Goal: Information Seeking & Learning: Understand process/instructions

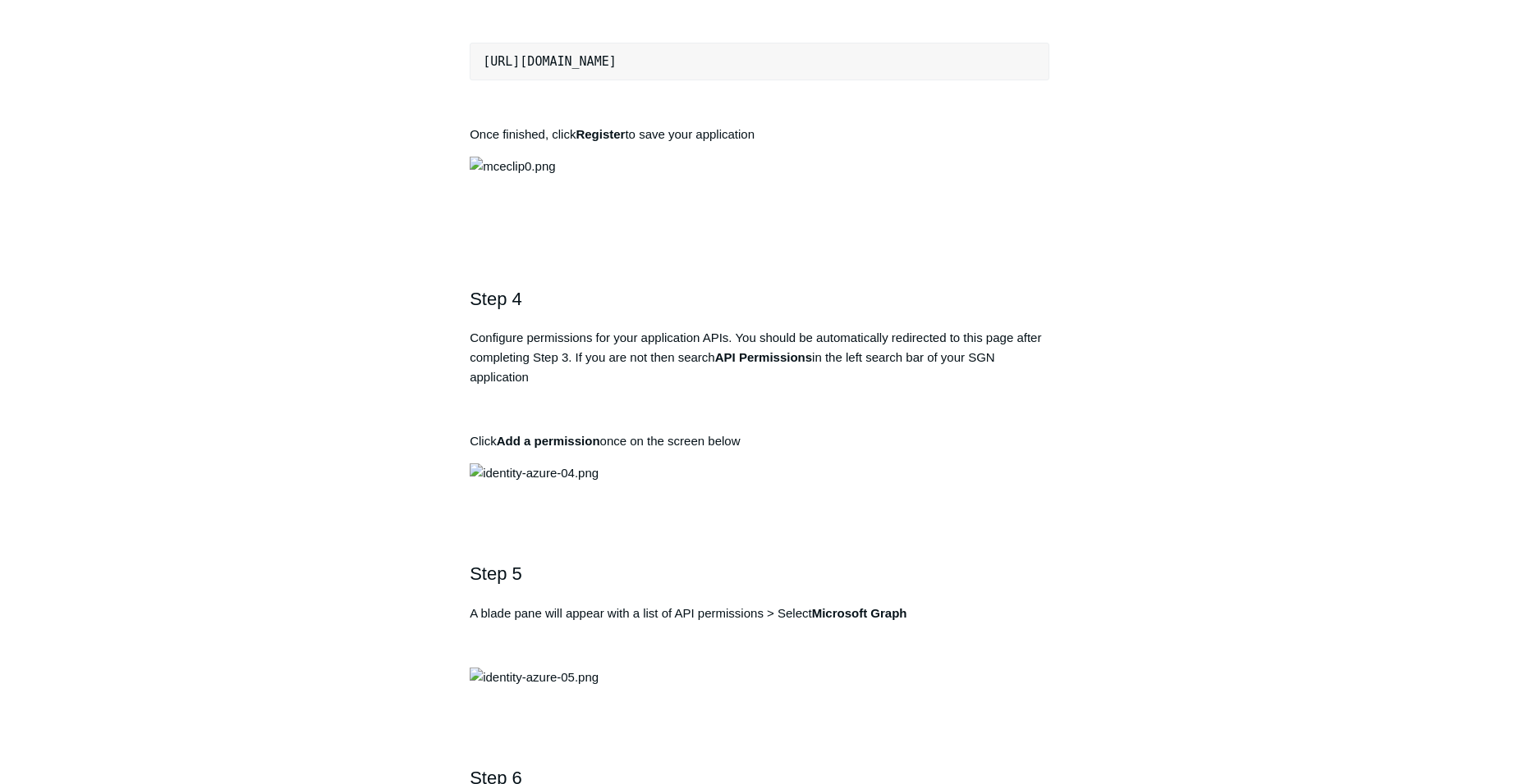
scroll to position [1312, 0]
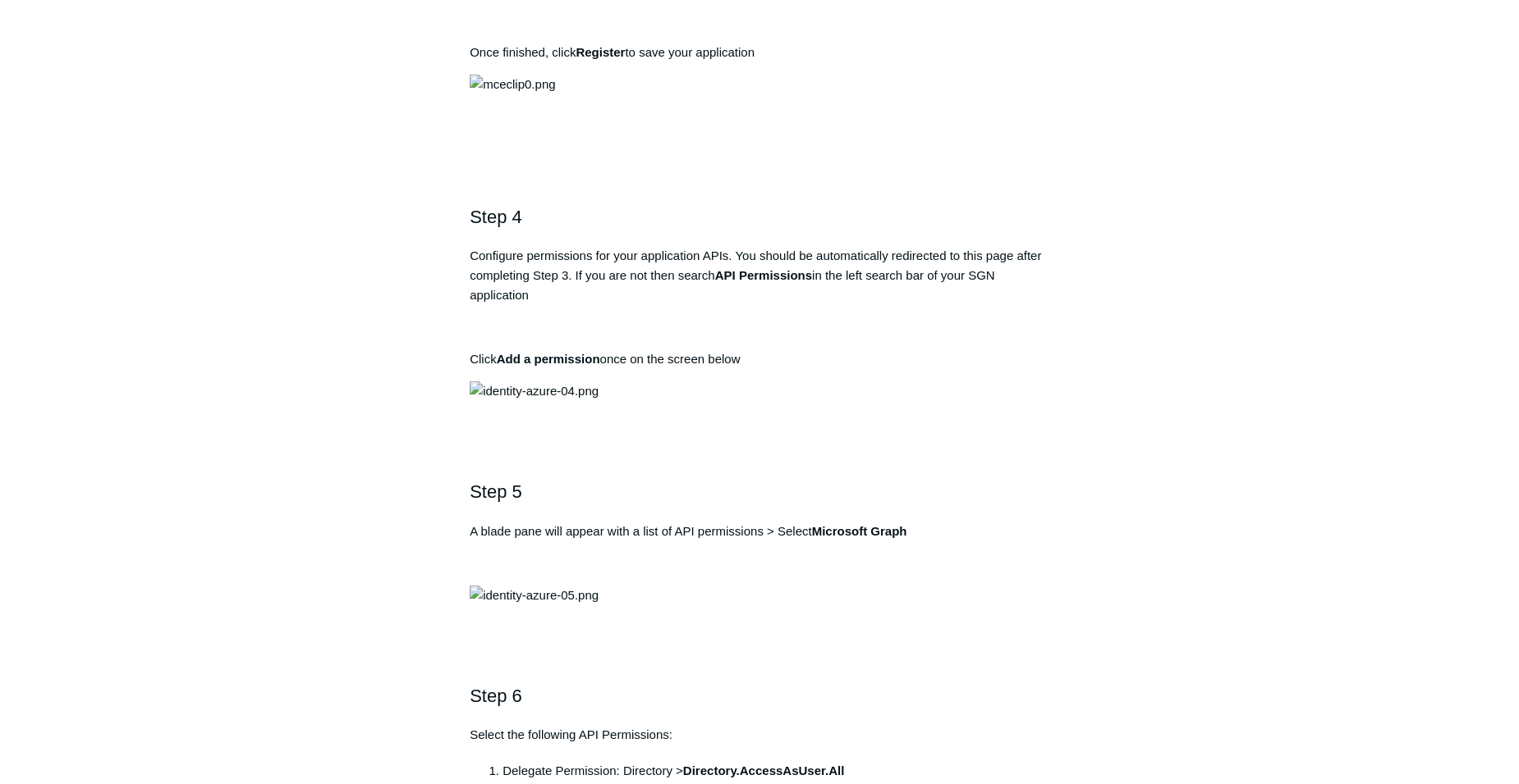
drag, startPoint x: 715, startPoint y: 422, endPoint x: 819, endPoint y: 425, distance: 104.0
drag, startPoint x: 819, startPoint y: 425, endPoint x: 796, endPoint y: 422, distance: 23.2
copy strong "Todyl SGN Identity"
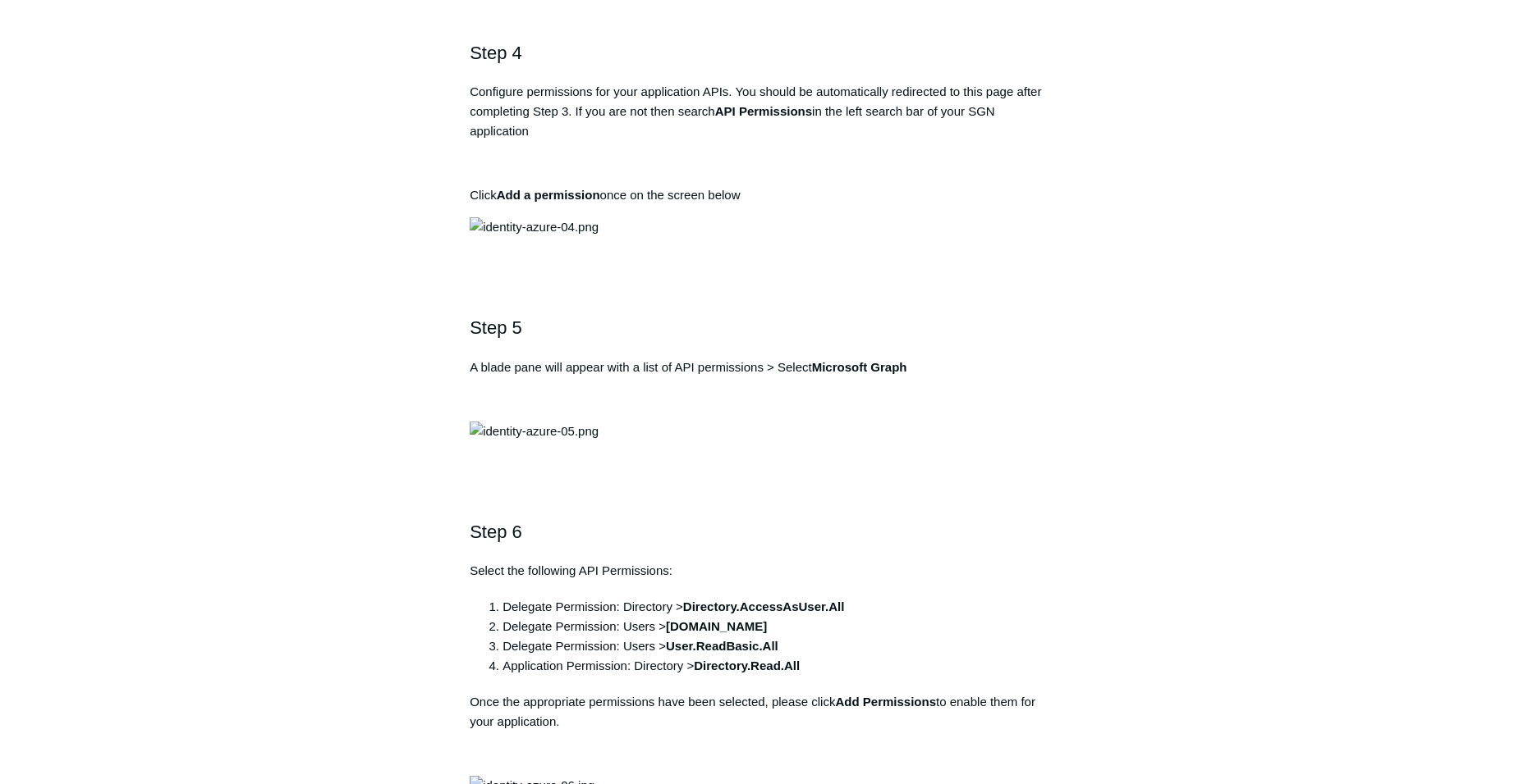
scroll to position [1395, 0]
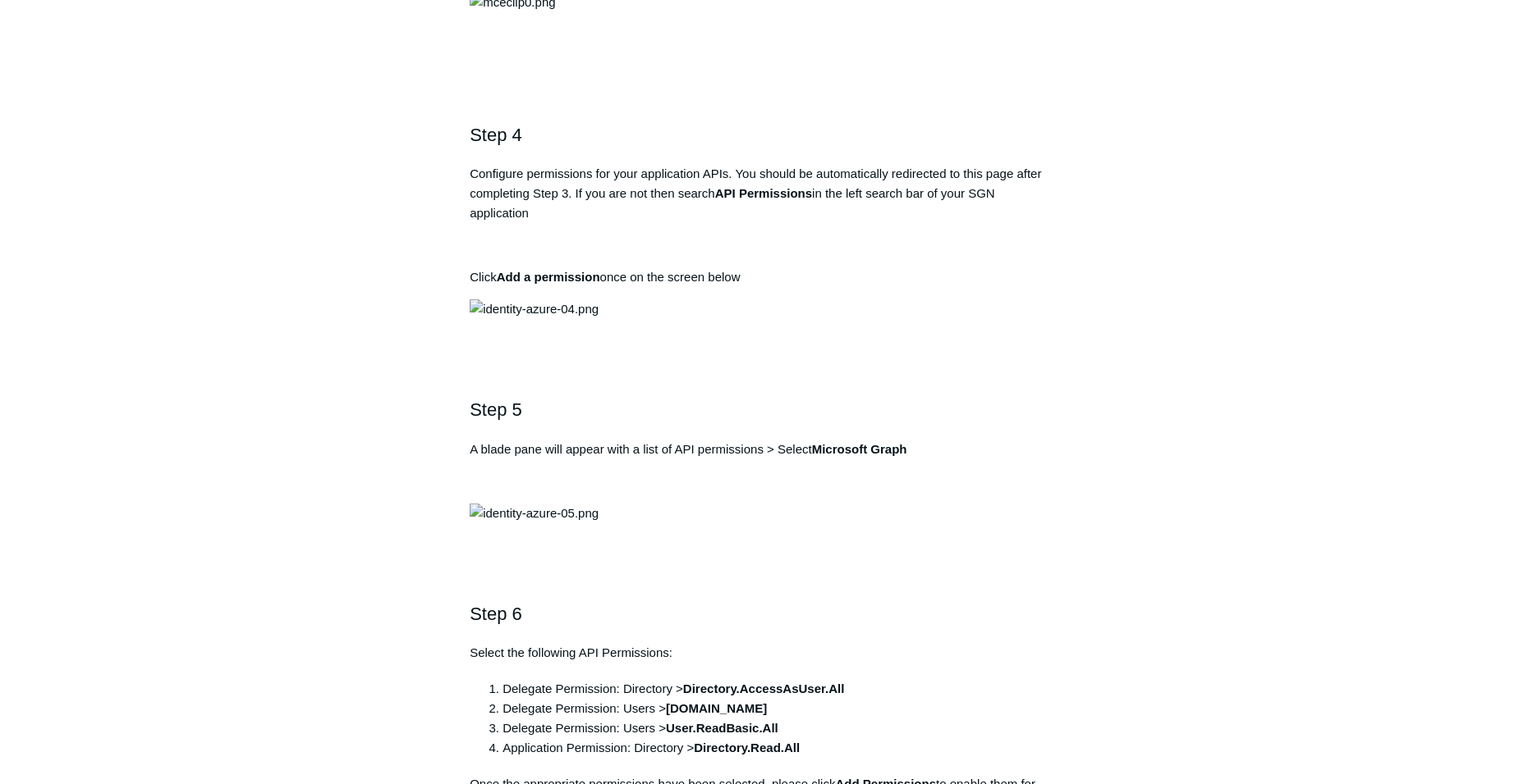
copy strong "Todyl SGN Identity"
drag, startPoint x: 480, startPoint y: 456, endPoint x: 752, endPoint y: 458, distance: 272.0
drag, startPoint x: 752, startPoint y: 458, endPoint x: 731, endPoint y: 453, distance: 21.6
copy pre "https://auth.todyl.com/v1/login/callback"
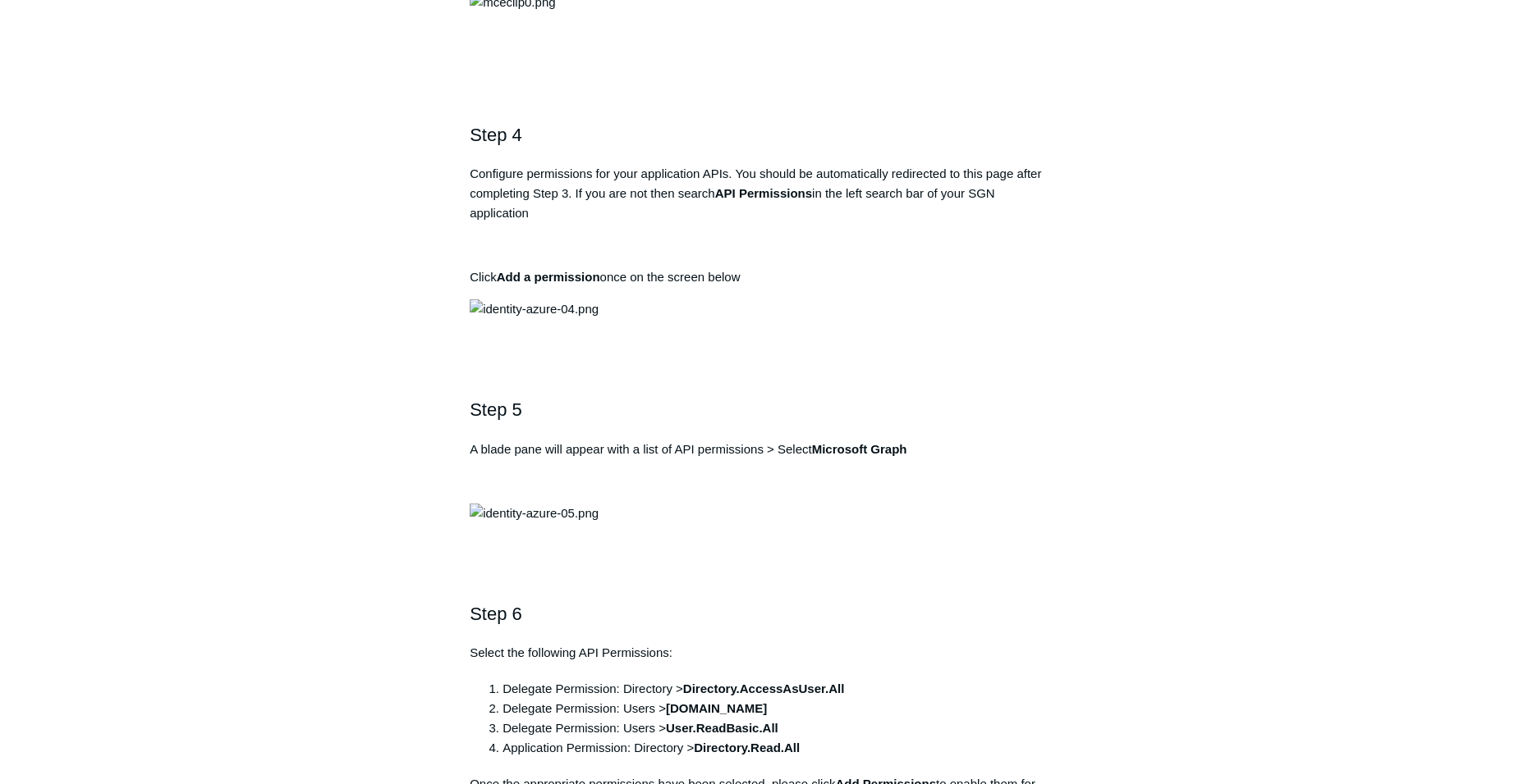
drag, startPoint x: 715, startPoint y: 342, endPoint x: 824, endPoint y: 335, distance: 109.2
drag, startPoint x: 824, startPoint y: 335, endPoint x: 801, endPoint y: 335, distance: 23.0
copy strong "Todyl SGN Identity"
drag, startPoint x: 483, startPoint y: 452, endPoint x: 764, endPoint y: 453, distance: 281.0
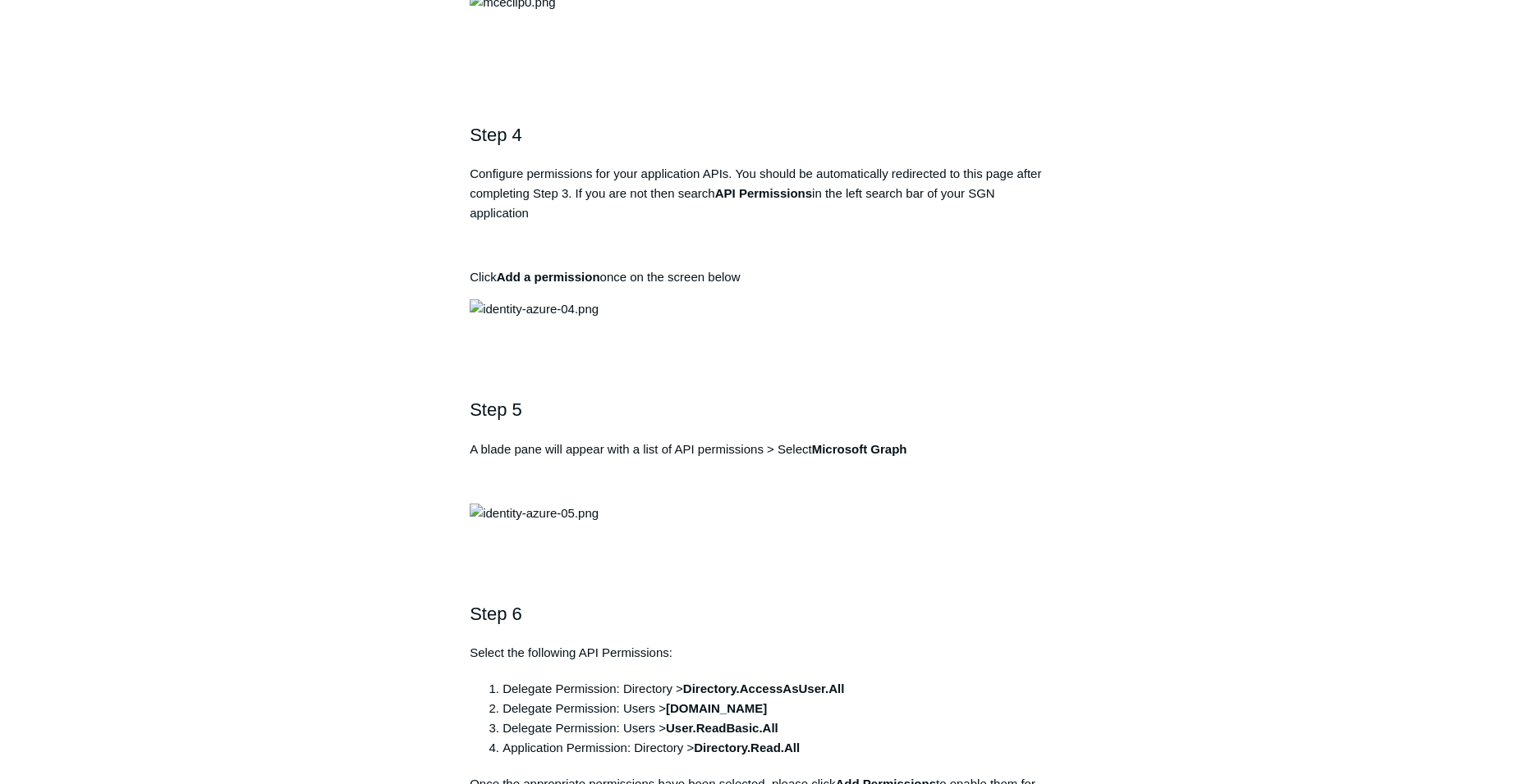
drag, startPoint x: 764, startPoint y: 453, endPoint x: 724, endPoint y: 453, distance: 40.0
copy pre "https://auth.todyl.com/v1/login/callback"
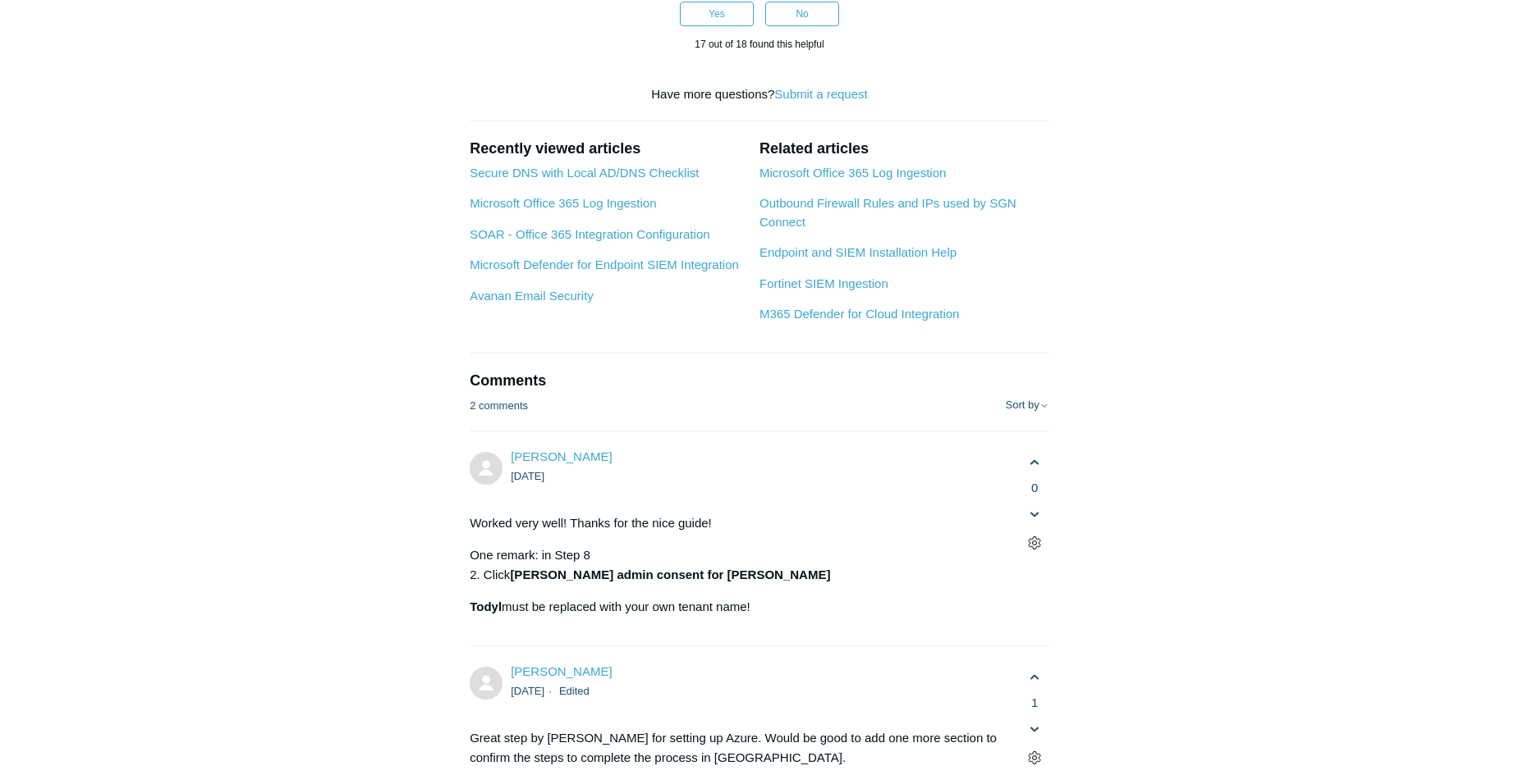
scroll to position [5415, 0]
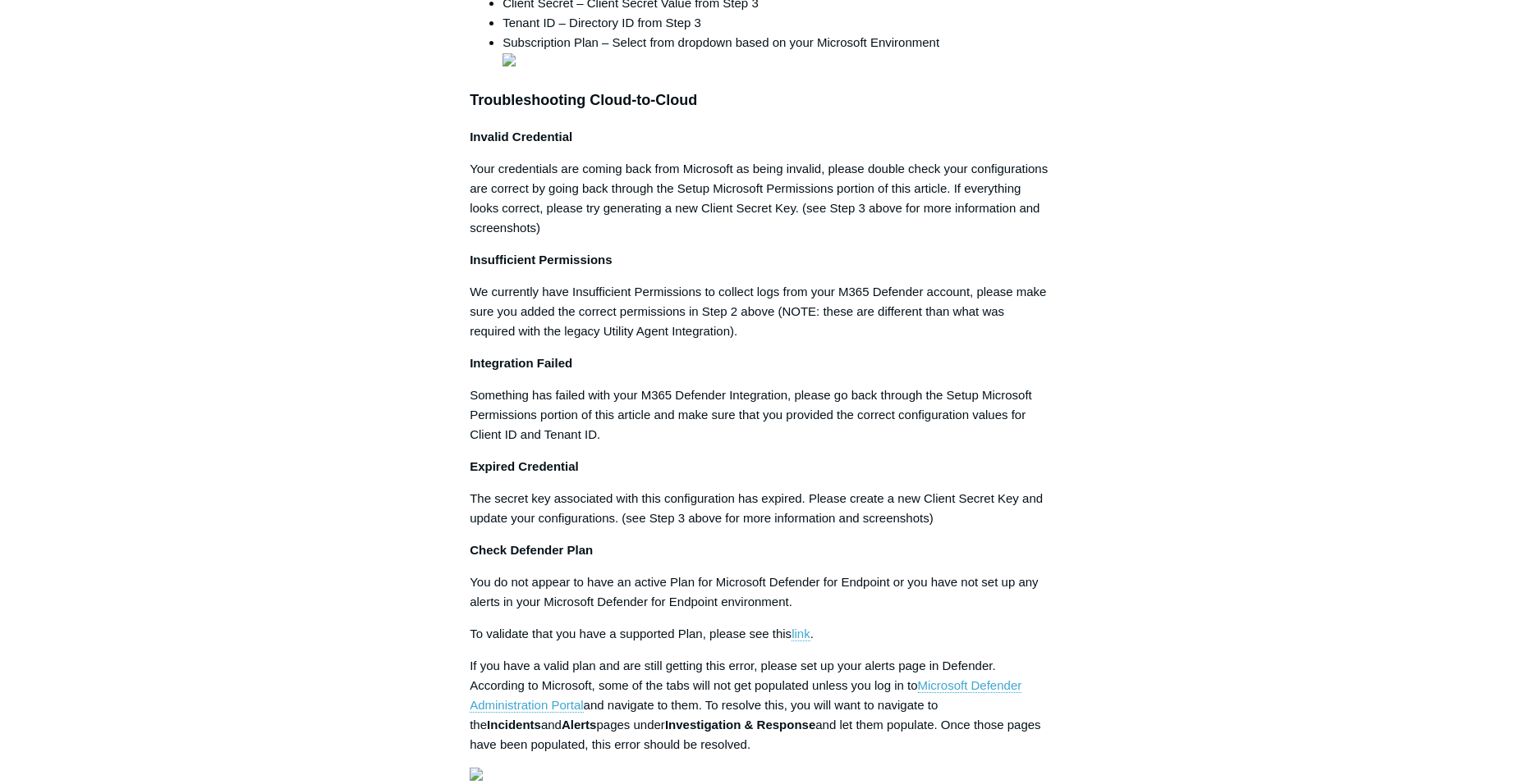
scroll to position [1723, 0]
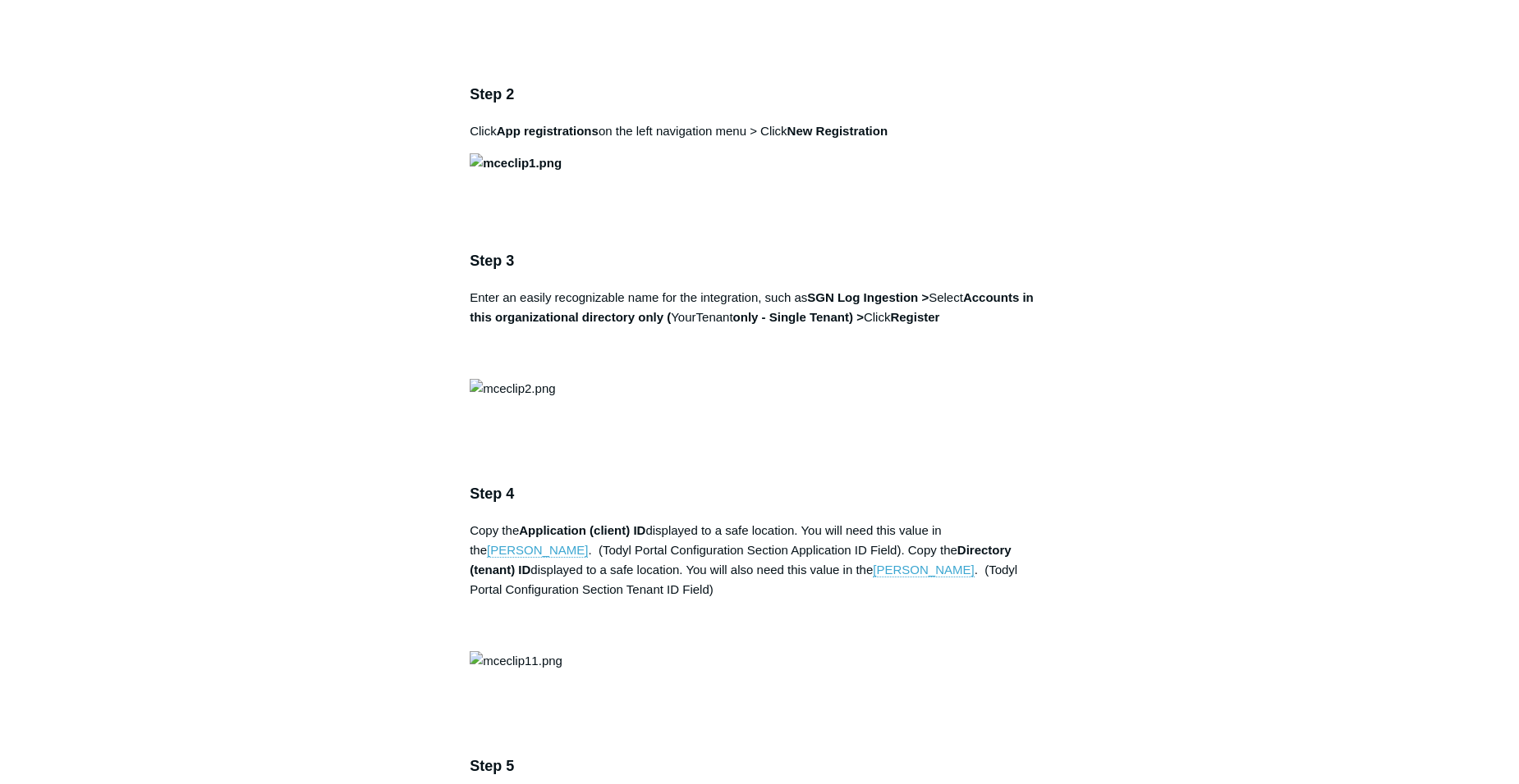
scroll to position [1559, 0]
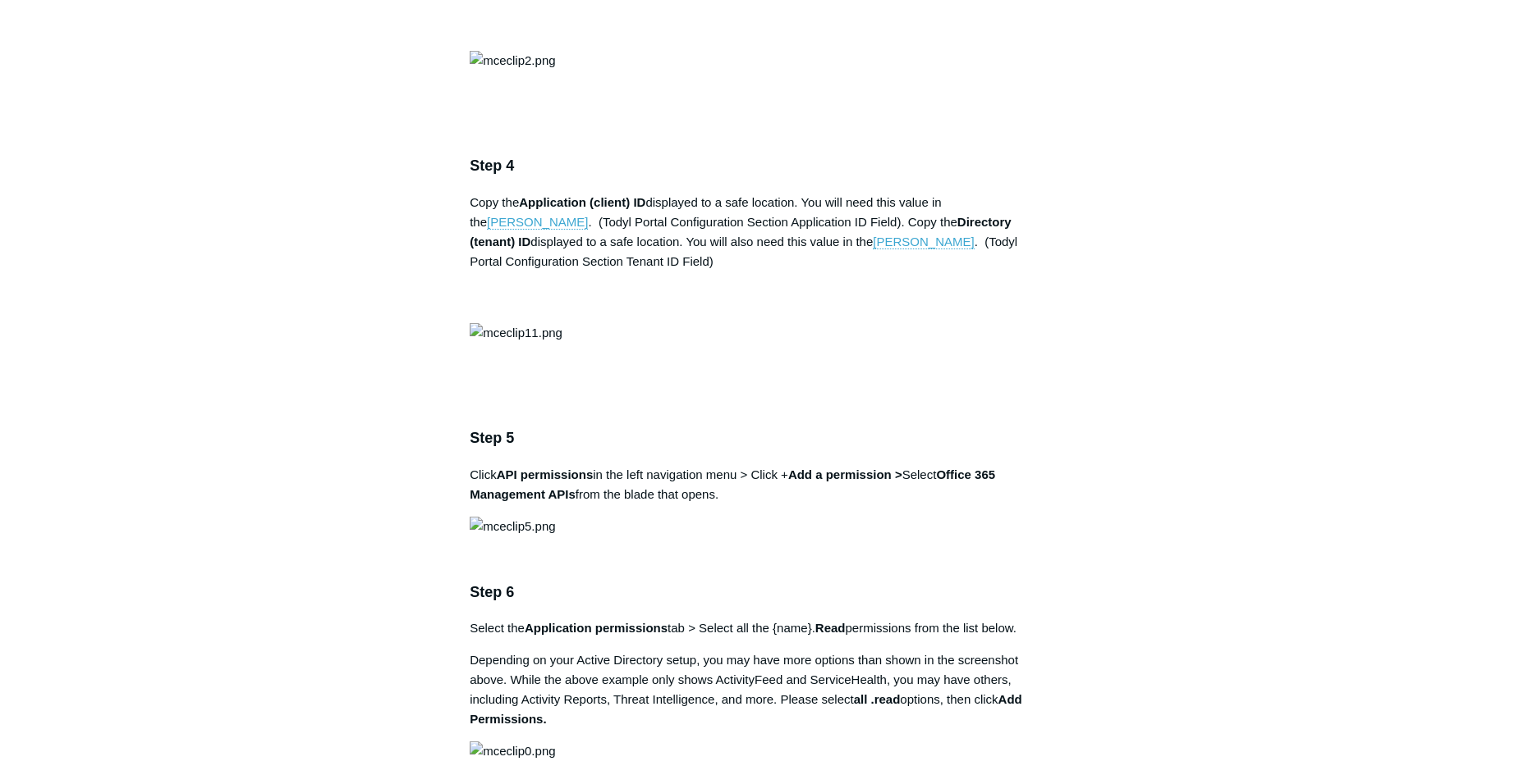
drag, startPoint x: 811, startPoint y: 564, endPoint x: 918, endPoint y: 568, distance: 107.1
drag, startPoint x: 918, startPoint y: 568, endPoint x: 905, endPoint y: 566, distance: 13.2
copy strong "SGN Log Ingestion"
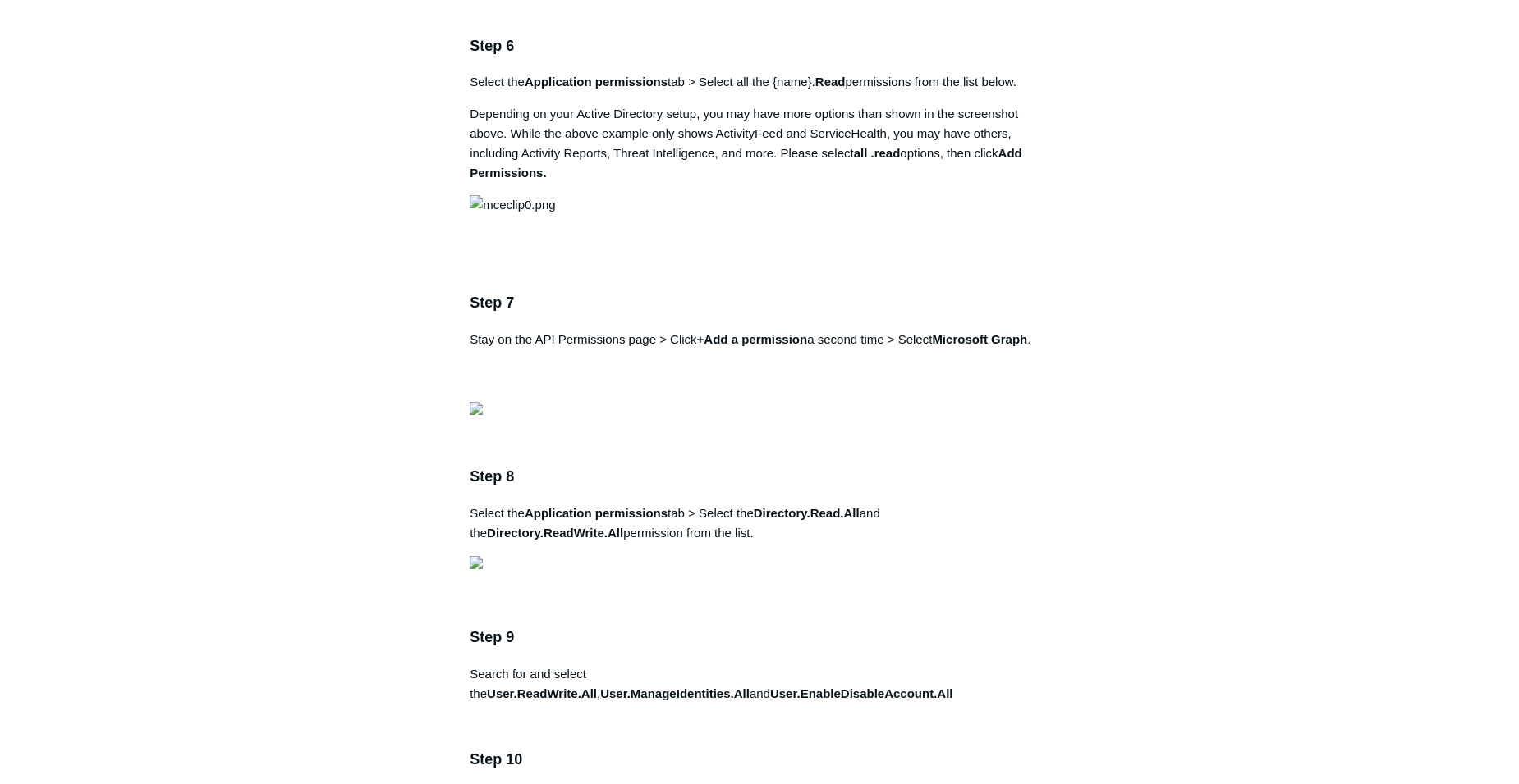
scroll to position [1695, 0]
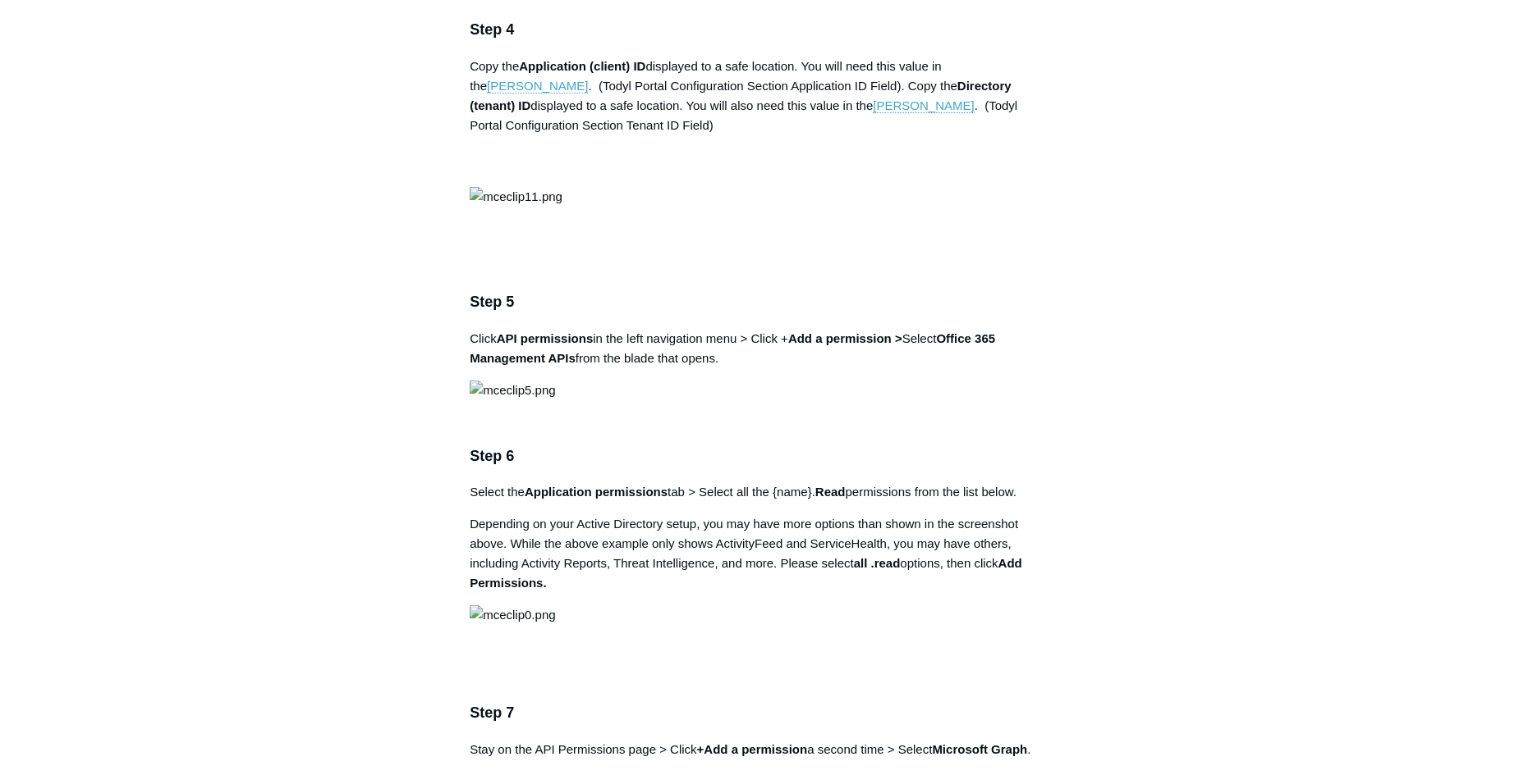
copy strong "SGN Log Ingestion"
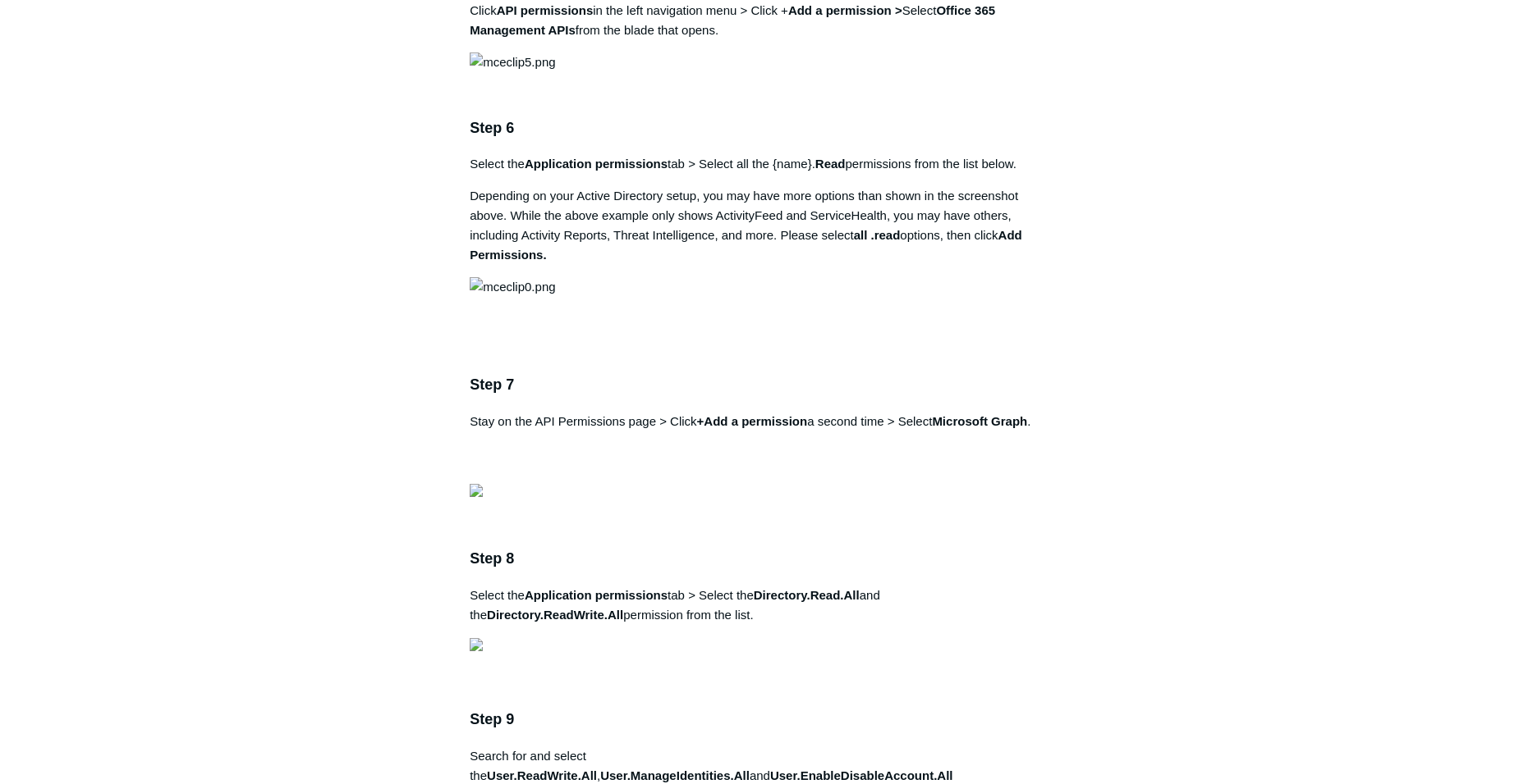
scroll to position [1941, 0]
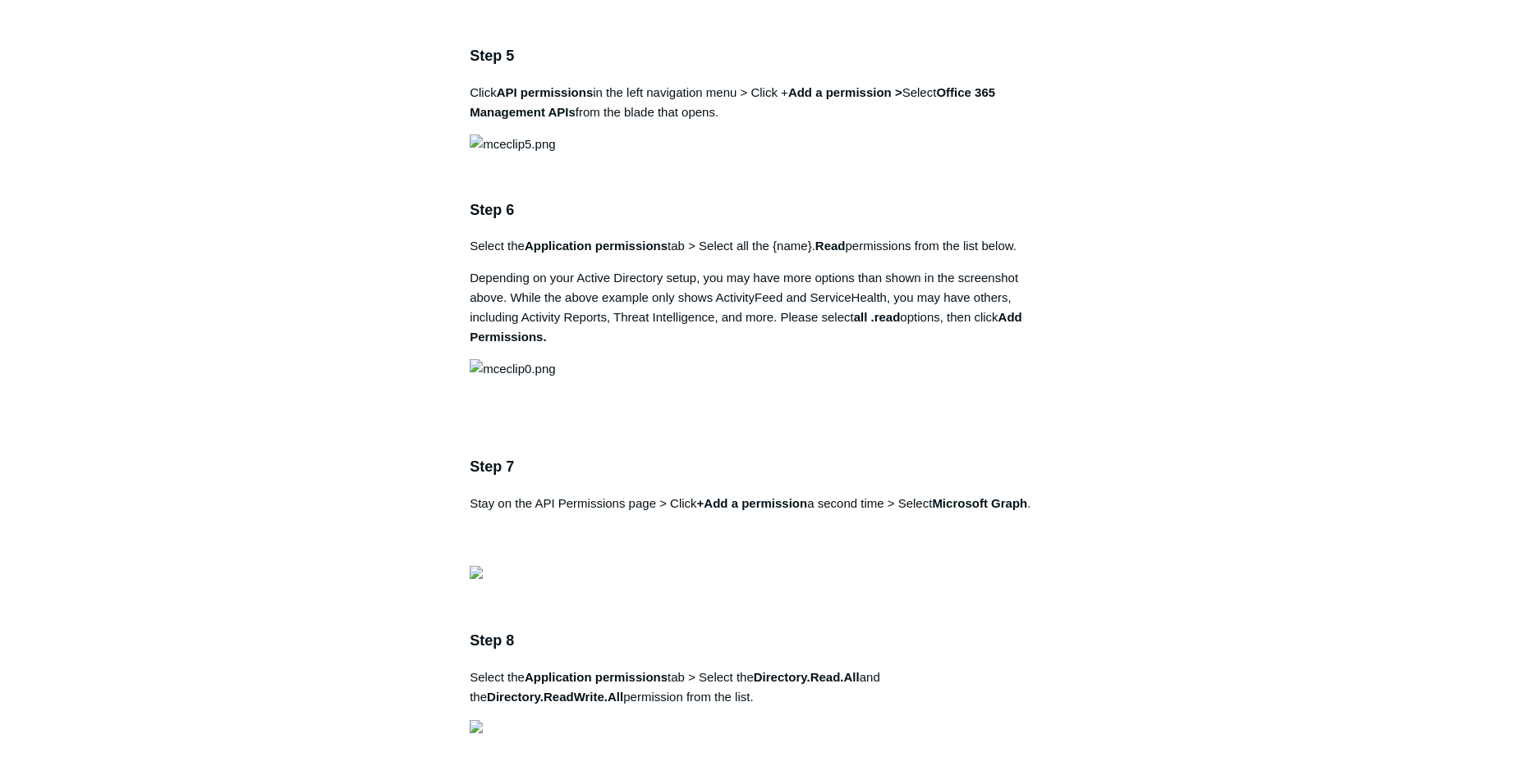
copy strong "SGN Log Ingestion"
